Goal: Find specific page/section: Find specific page/section

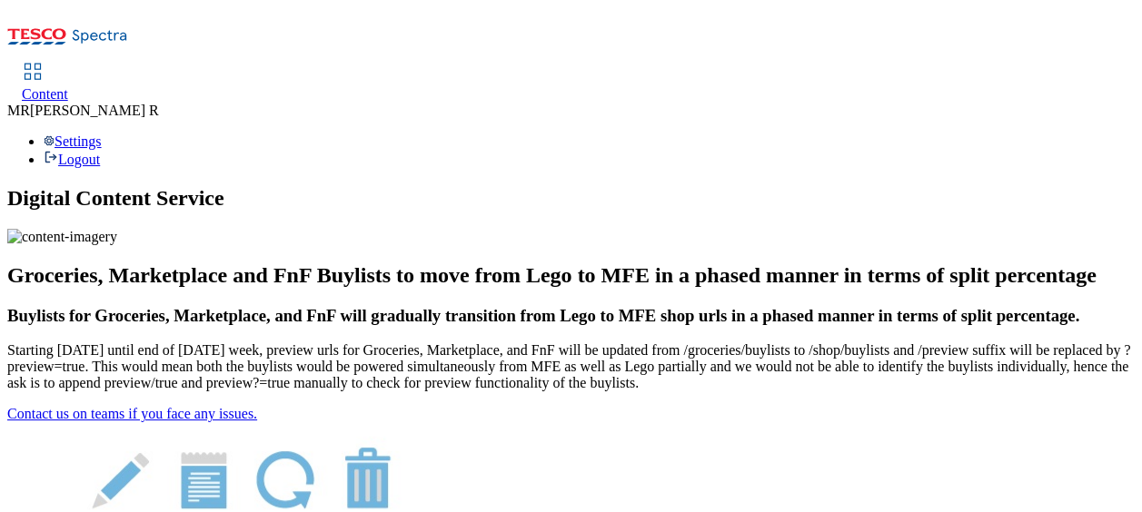
click at [44, 61] on icon at bounding box center [33, 72] width 22 height 22
